Goal: Task Accomplishment & Management: Use online tool/utility

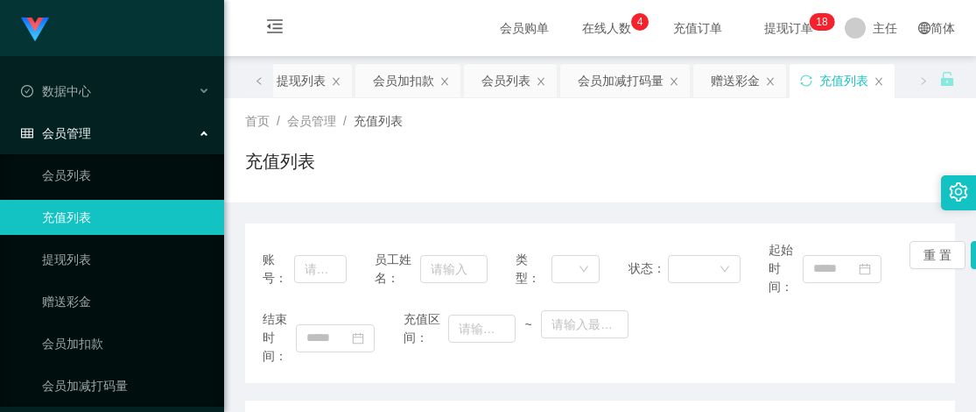
drag, startPoint x: 0, startPoint y: 0, endPoint x: 350, endPoint y: 237, distance: 423.1
click at [356, 250] on div "账号： 员工姓名： 类型： 状态： 起始时间： 重 置 查 询" at bounding box center [600, 268] width 675 height 55
click at [377, 241] on div "员工姓名：" at bounding box center [431, 268] width 112 height 55
click at [733, 81] on div "赠送彩金" at bounding box center [735, 80] width 49 height 33
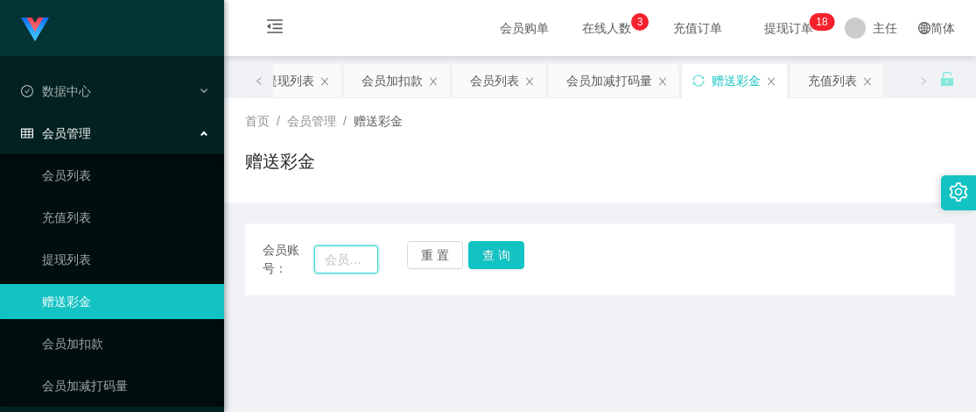
click at [321, 258] on input "text" at bounding box center [346, 259] width 64 height 28
paste input "YF"
type input "YF"
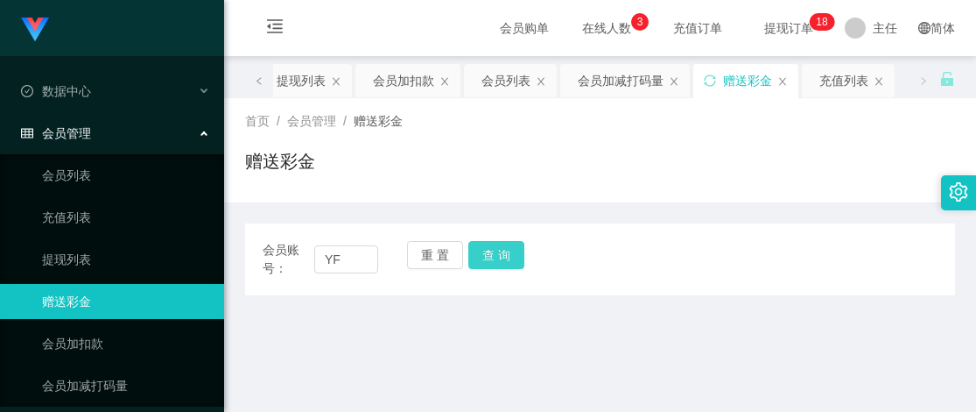
click at [497, 256] on button "查 询" at bounding box center [497, 255] width 56 height 28
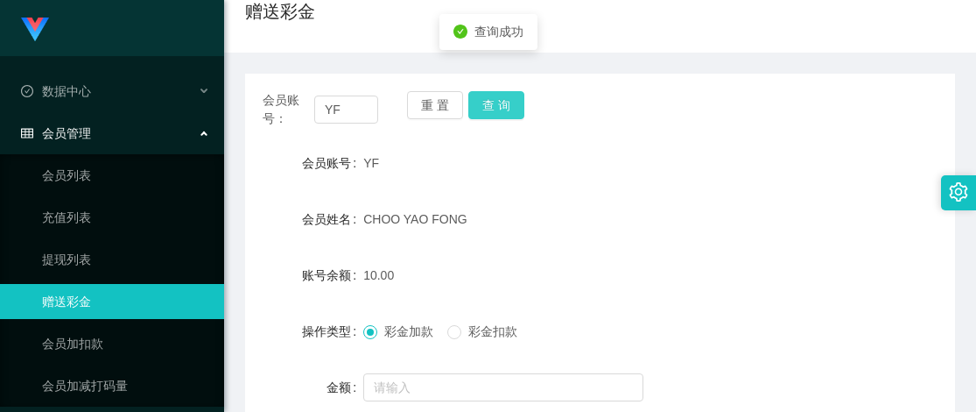
scroll to position [364, 0]
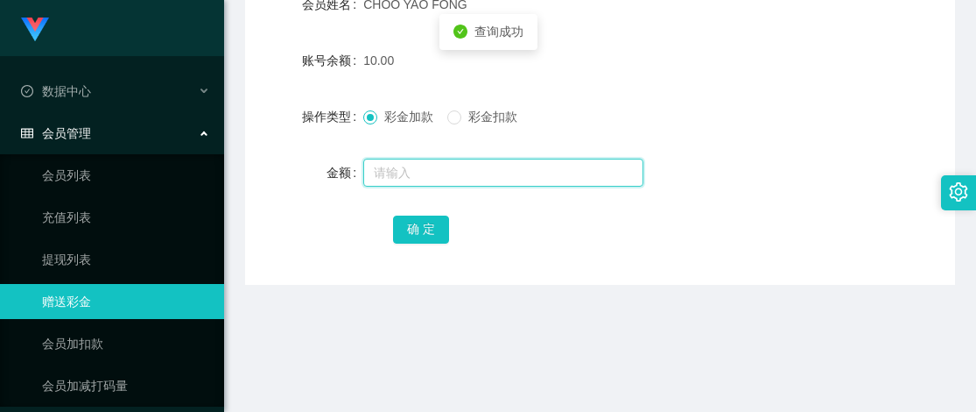
click at [443, 166] on input "text" at bounding box center [503, 173] width 280 height 28
type input "5"
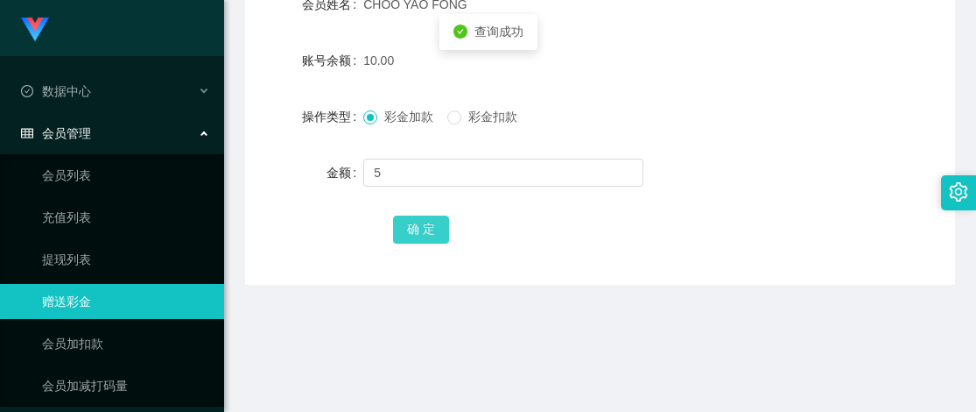
click at [425, 229] on button "确 定" at bounding box center [421, 229] width 56 height 28
click at [497, 278] on div "会员账号： YF 重 置 查 询 会员账号 YF 会员姓名 [PERSON_NAME] 账号余额 10.00 操作类型 彩金加款 彩金扣款 金额 确 定" at bounding box center [600, 72] width 710 height 426
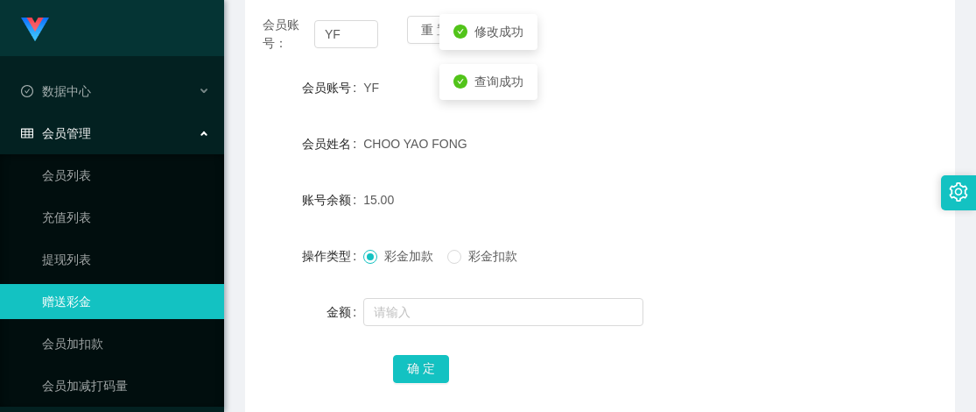
scroll to position [0, 0]
